Goal: Task Accomplishment & Management: Use online tool/utility

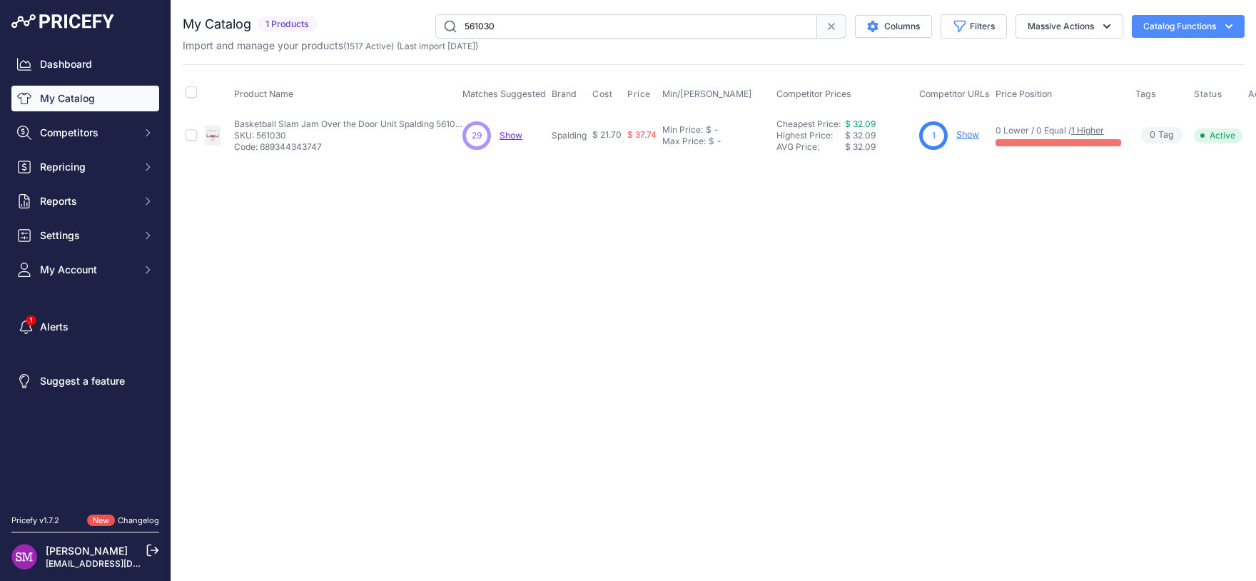
click at [505, 133] on span "Show" at bounding box center [510, 135] width 23 height 11
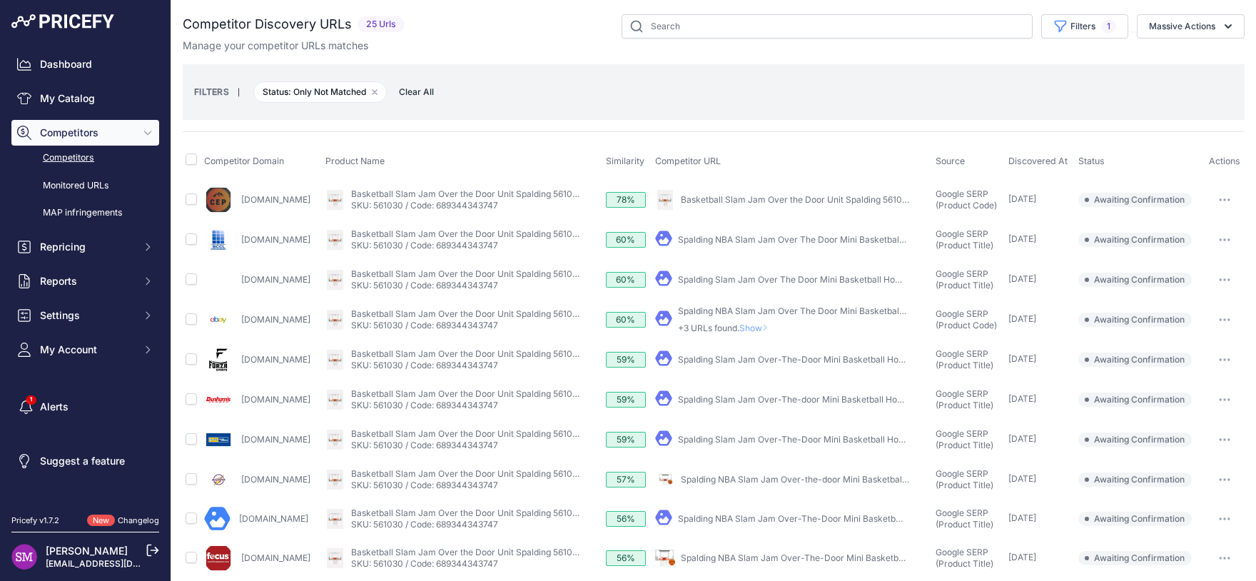
click at [1214, 195] on button "button" at bounding box center [1224, 200] width 29 height 20
click at [1205, 226] on button "Confirm match" at bounding box center [1182, 229] width 117 height 23
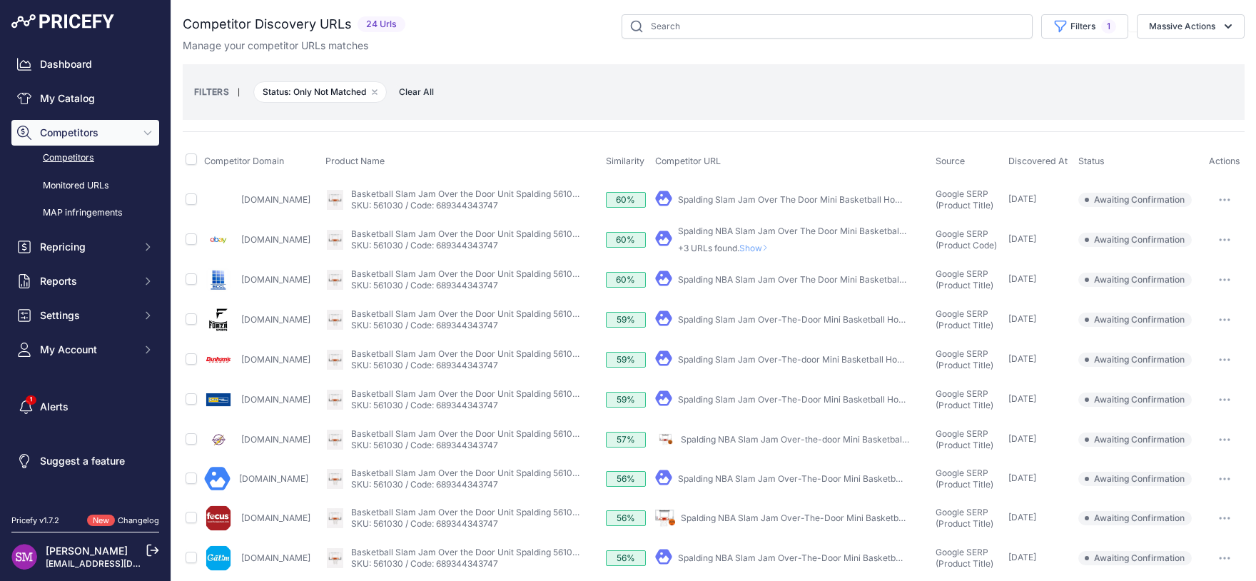
click at [1210, 319] on button "button" at bounding box center [1224, 320] width 29 height 20
click at [1174, 345] on button "Confirm match" at bounding box center [1182, 349] width 117 height 23
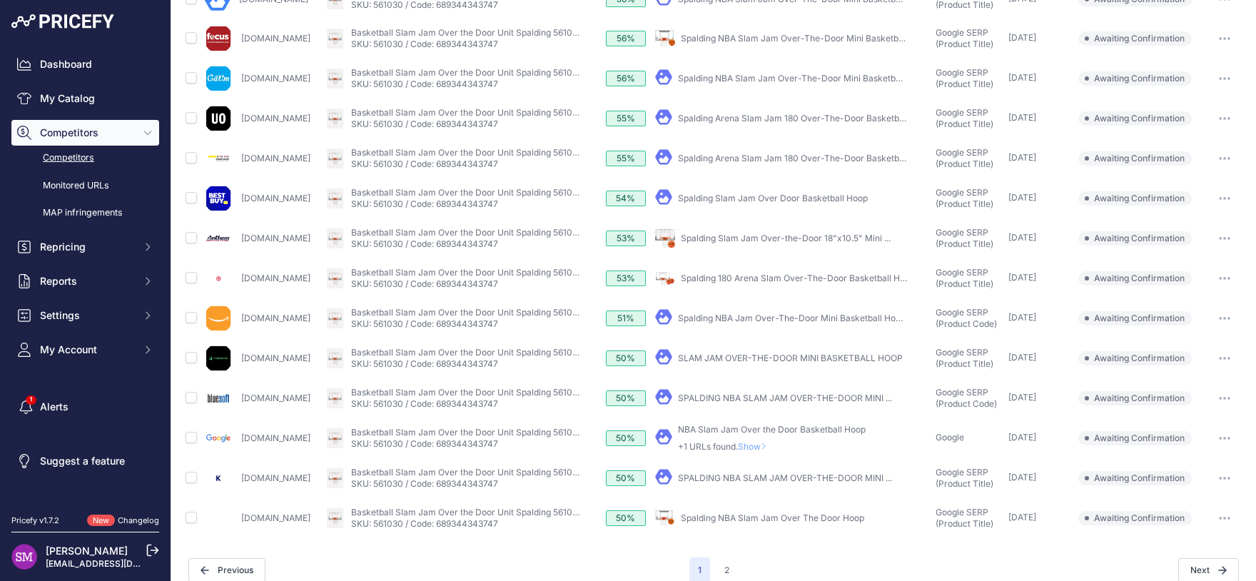
scroll to position [454, 0]
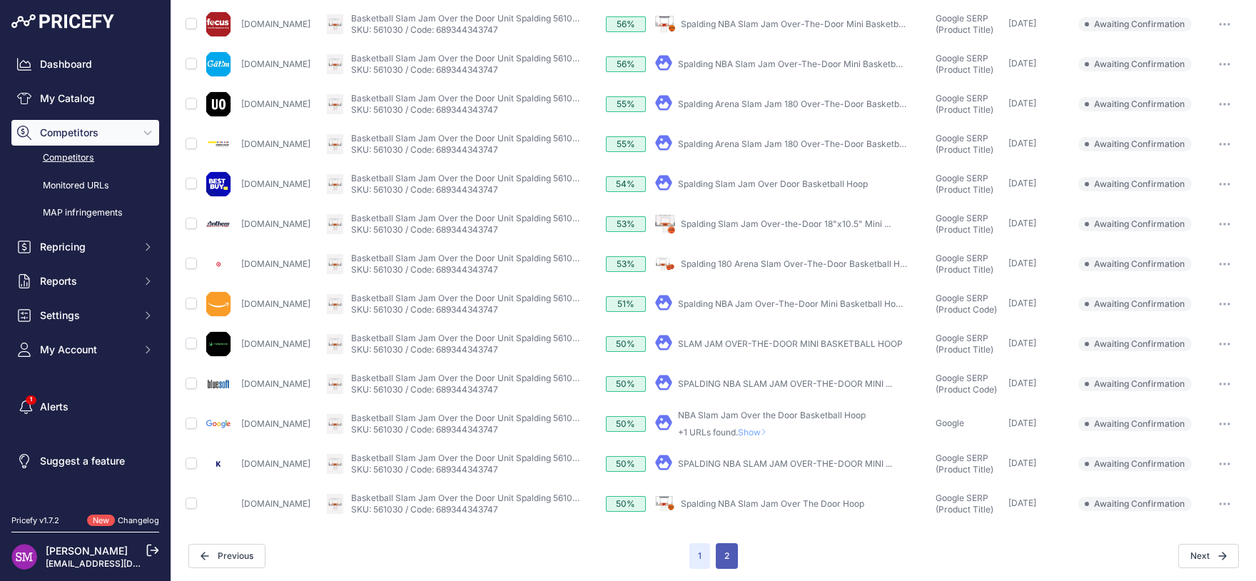
click at [721, 550] on button "2" at bounding box center [727, 556] width 22 height 26
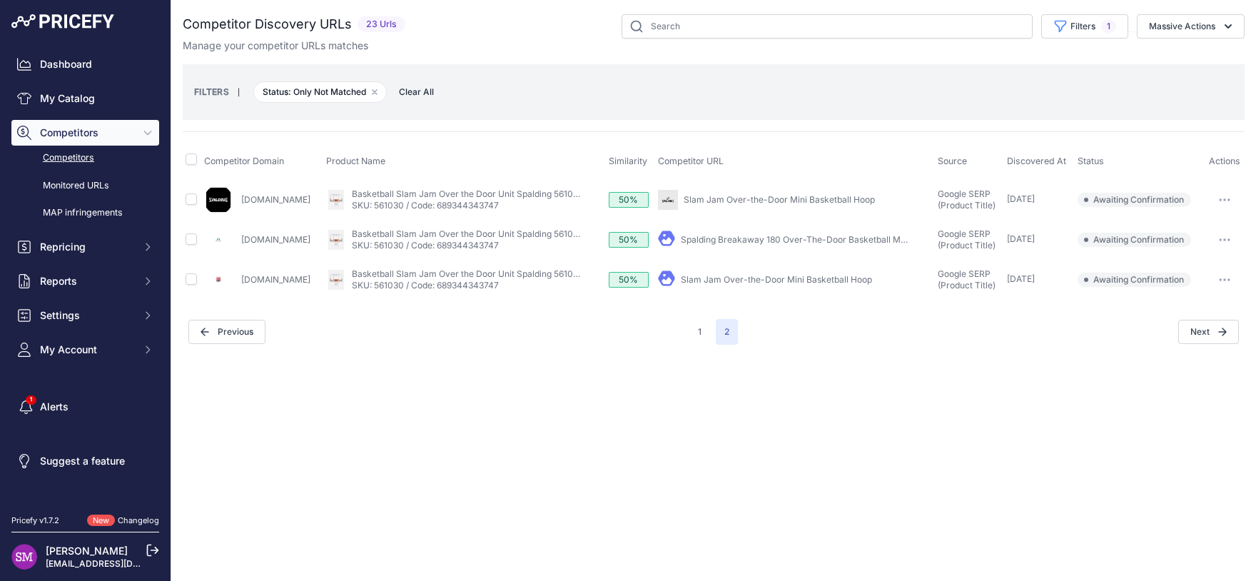
click at [768, 195] on link "Slam Jam Over-the-Door Mini Basketball Hoop" at bounding box center [779, 199] width 191 height 11
